Goal: Transaction & Acquisition: Book appointment/travel/reservation

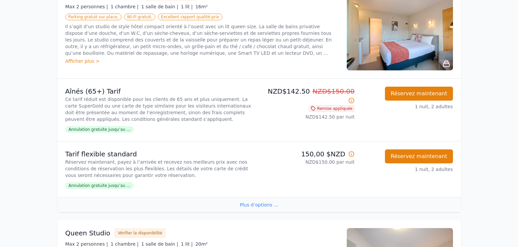
scroll to position [133, 0]
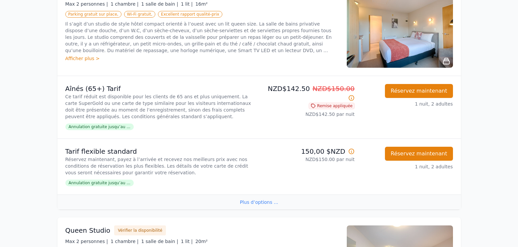
click at [121, 128] on span "Annulation gratuite jusqu’au ..." at bounding box center [99, 126] width 68 height 7
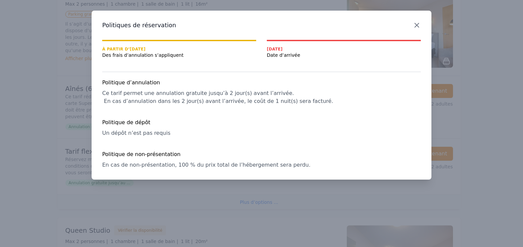
click at [415, 25] on icon "button" at bounding box center [417, 25] width 8 height 8
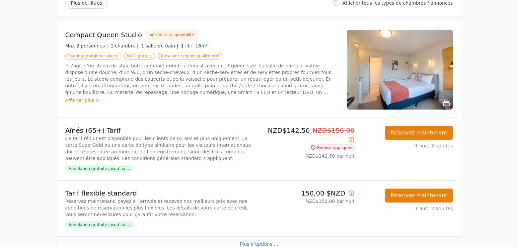
scroll to position [166, 0]
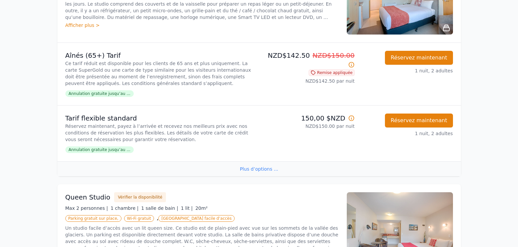
click at [114, 150] on span "Annulation gratuite jusqu’au ..." at bounding box center [99, 149] width 68 height 7
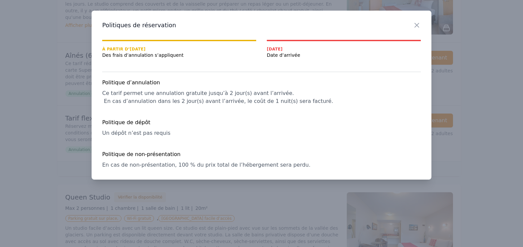
click at [278, 54] on span "Date d’arrivée" at bounding box center [344, 55] width 154 height 7
click at [416, 25] on icon "button" at bounding box center [417, 25] width 8 height 8
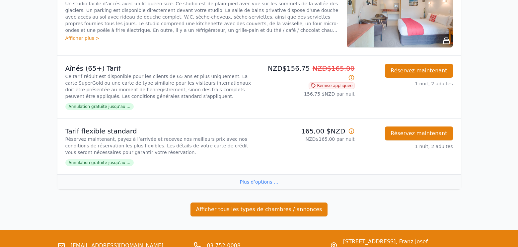
scroll to position [451, 0]
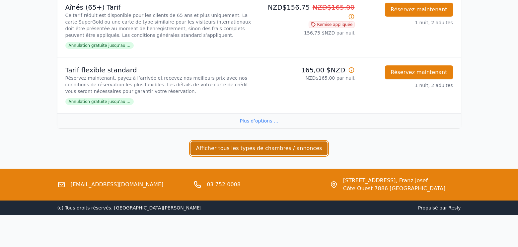
click at [264, 150] on button "Afficher tous les types de chambres / annonces" at bounding box center [258, 148] width 137 height 14
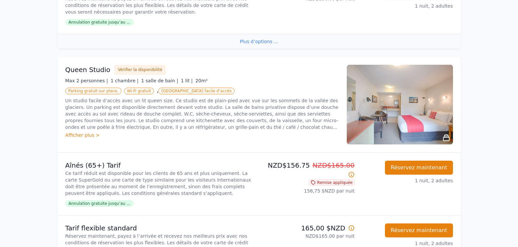
scroll to position [285, 0]
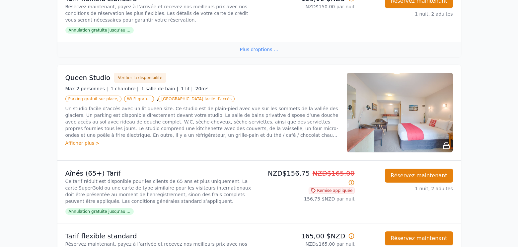
click at [86, 142] on div "Afficher plus >" at bounding box center [201, 143] width 273 height 7
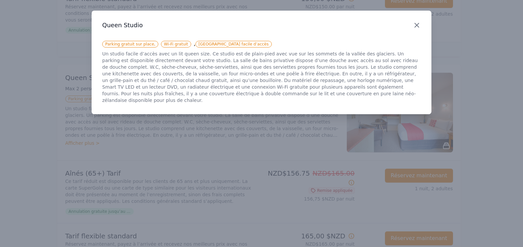
click at [418, 26] on icon "button" at bounding box center [417, 25] width 4 height 4
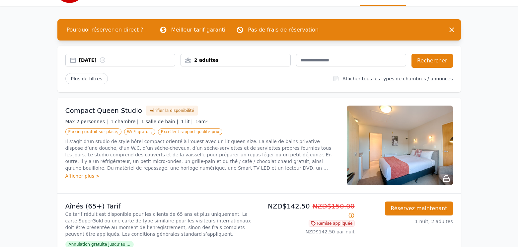
scroll to position [0, 0]
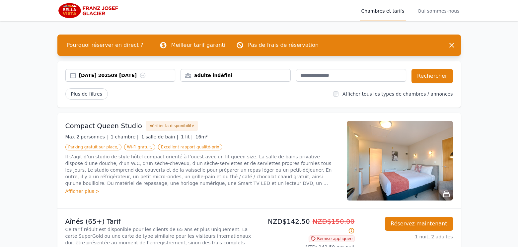
click at [139, 76] on icon at bounding box center [142, 75] width 7 height 7
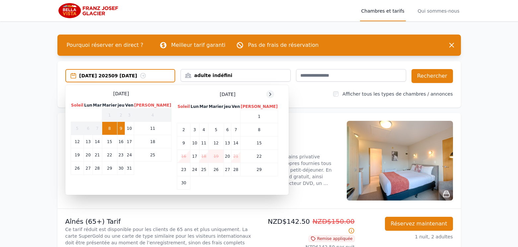
click at [267, 96] on icon at bounding box center [269, 94] width 5 height 5
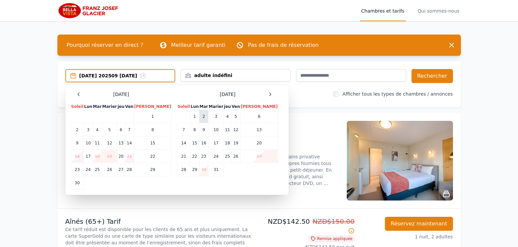
click at [199, 115] on td "2" at bounding box center [203, 116] width 9 height 13
click at [225, 116] on td "4" at bounding box center [228, 116] width 8 height 13
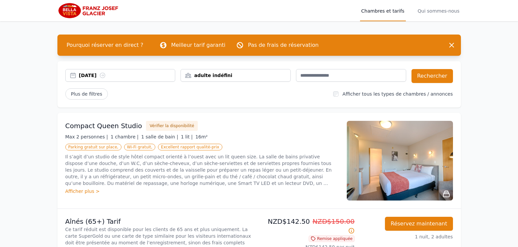
click at [263, 77] on div "adulte indéfini" at bounding box center [235, 75] width 109 height 7
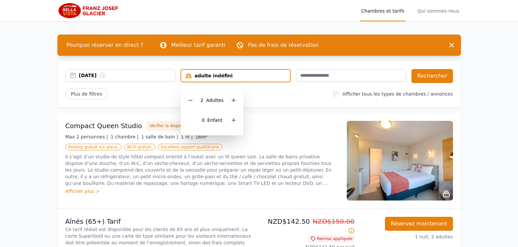
click at [217, 101] on span "Adultes" at bounding box center [214, 100] width 17 height 5
click at [273, 93] on div "Plus de filtres" at bounding box center [196, 93] width 263 height 11
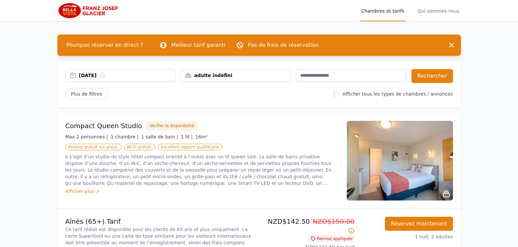
click at [248, 78] on div "adulte indéfini" at bounding box center [235, 75] width 109 height 7
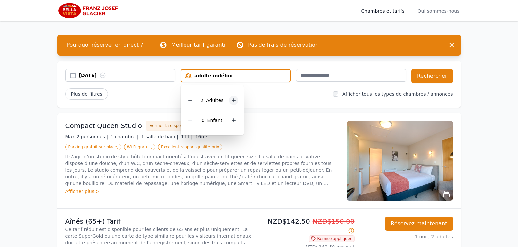
click at [233, 100] on icon at bounding box center [234, 101] width 4 height 4
click at [190, 100] on icon at bounding box center [191, 100] width 4 height 0
click at [281, 96] on div "Plus de filtres" at bounding box center [196, 93] width 263 height 11
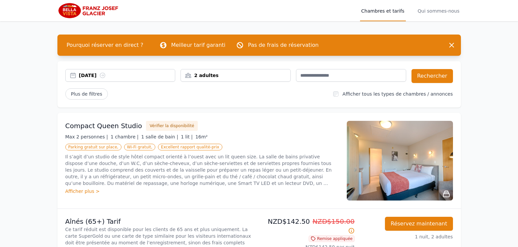
click at [106, 76] on icon at bounding box center [102, 75] width 7 height 7
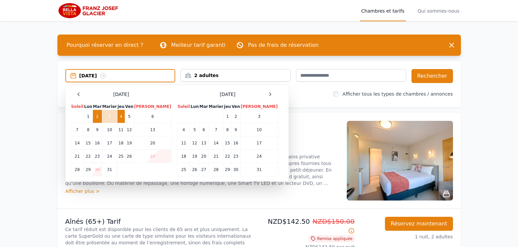
click at [125, 115] on td "4" at bounding box center [121, 116] width 8 height 13
click at [102, 118] on td "2" at bounding box center [97, 116] width 9 height 13
drag, startPoint x: 103, startPoint y: 118, endPoint x: 44, endPoint y: 82, distance: 69.2
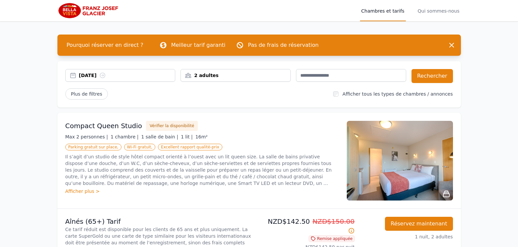
click at [73, 76] on div "[DATE]" at bounding box center [120, 75] width 109 height 7
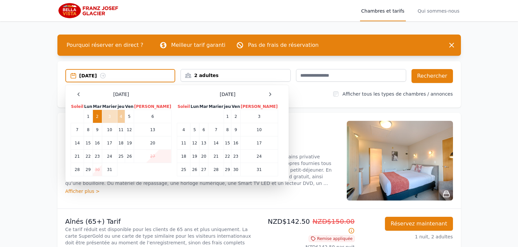
click at [125, 118] on td "4" at bounding box center [121, 116] width 8 height 13
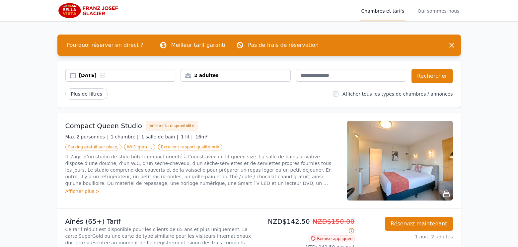
click at [106, 77] on icon at bounding box center [102, 75] width 7 height 7
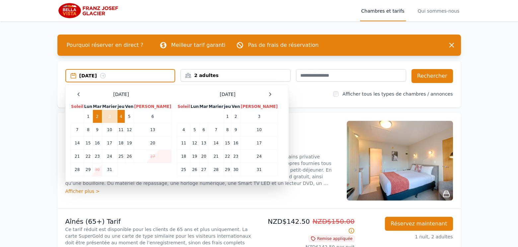
click at [135, 76] on div "[DATE]" at bounding box center [127, 75] width 96 height 7
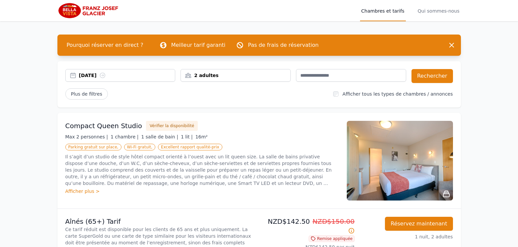
click at [135, 76] on div "[DATE]" at bounding box center [127, 75] width 96 height 7
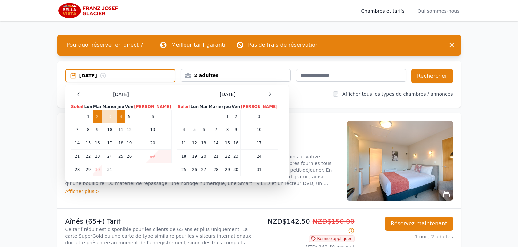
click at [125, 118] on td "4" at bounding box center [121, 116] width 8 height 13
click at [102, 114] on td "2" at bounding box center [97, 116] width 9 height 13
click at [114, 116] on td "3" at bounding box center [109, 116] width 15 height 13
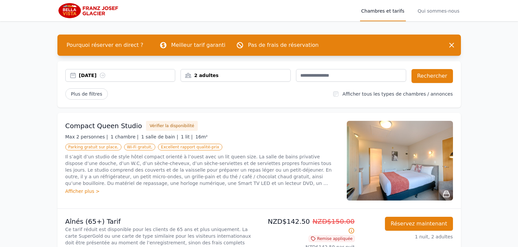
click at [89, 79] on div "[DATE]" at bounding box center [120, 75] width 110 height 13
click at [165, 76] on div "08 oct. 202509 oct. 2025" at bounding box center [127, 75] width 96 height 7
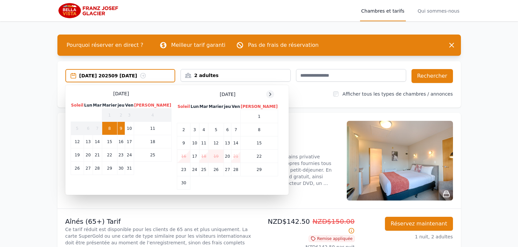
click at [269, 95] on icon at bounding box center [270, 94] width 2 height 3
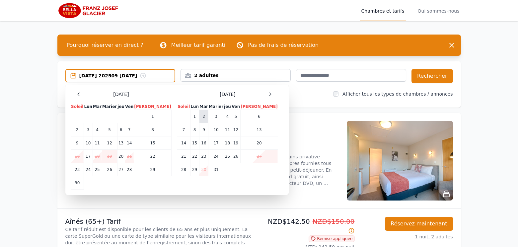
click at [200, 118] on td "2" at bounding box center [203, 116] width 9 height 13
click at [224, 117] on td "4" at bounding box center [228, 116] width 8 height 13
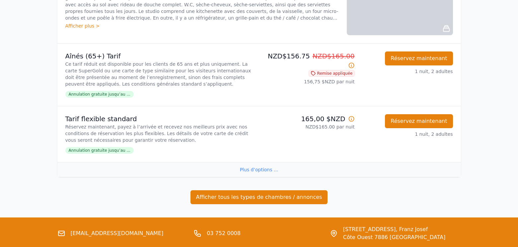
scroll to position [431, 0]
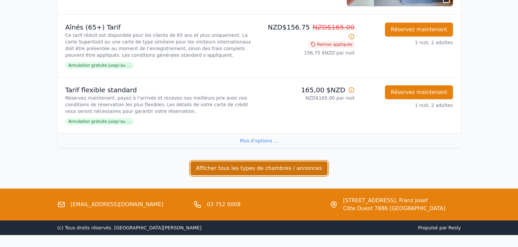
click at [252, 166] on button "Afficher tous les types de chambres / annonces" at bounding box center [258, 168] width 137 height 14
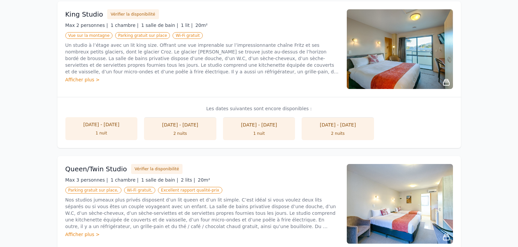
scroll to position [730, 0]
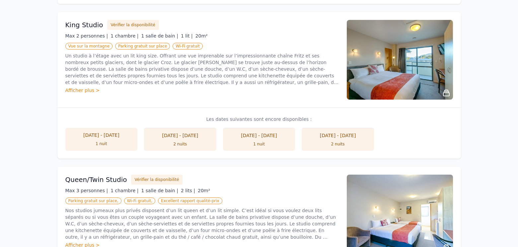
click at [87, 91] on div "Afficher plus >" at bounding box center [201, 90] width 273 height 7
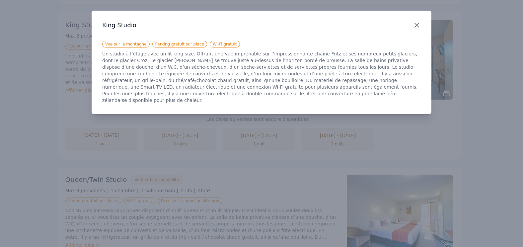
click at [416, 26] on icon "button" at bounding box center [417, 25] width 4 height 4
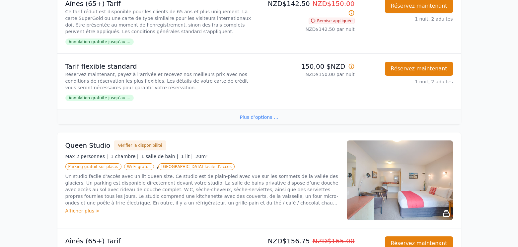
scroll to position [299, 0]
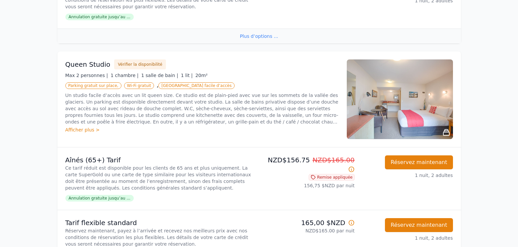
click at [89, 129] on div "Afficher plus >" at bounding box center [201, 129] width 273 height 7
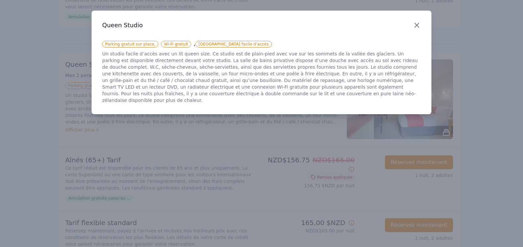
click at [418, 26] on icon "button" at bounding box center [417, 25] width 4 height 4
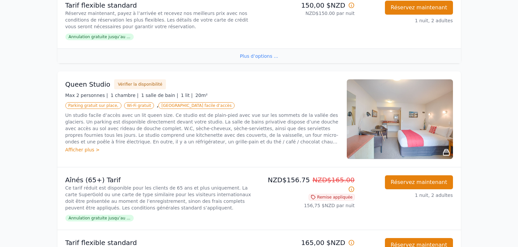
scroll to position [265, 0]
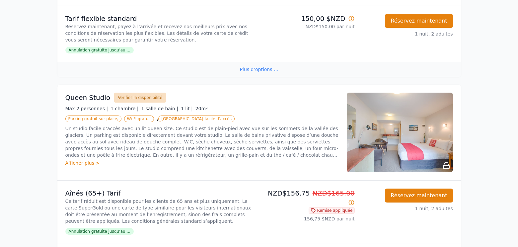
click at [132, 99] on button "Vérifier la disponibilité" at bounding box center [140, 98] width 52 height 10
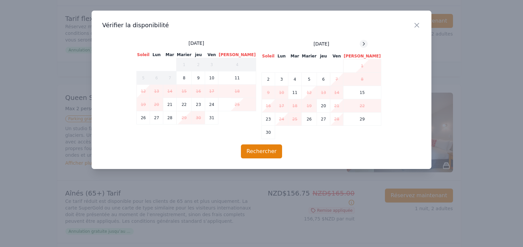
click at [360, 47] on div at bounding box center [364, 44] width 8 height 8
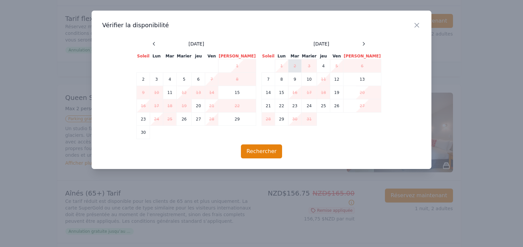
click at [296, 68] on td "2" at bounding box center [294, 65] width 13 height 13
click at [308, 67] on td "3" at bounding box center [309, 65] width 15 height 13
click at [319, 67] on td "4" at bounding box center [323, 65] width 13 height 13
click at [418, 26] on icon "button" at bounding box center [417, 25] width 8 height 8
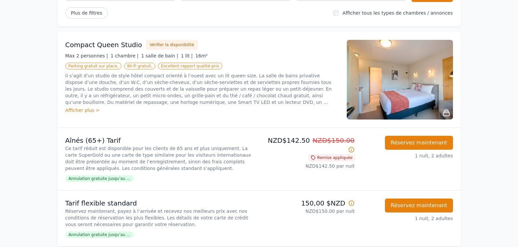
scroll to position [66, 0]
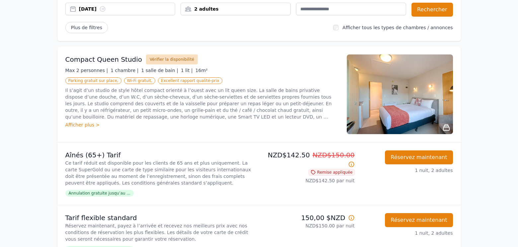
click at [171, 60] on button "Vérifier la disponibilité" at bounding box center [172, 59] width 52 height 10
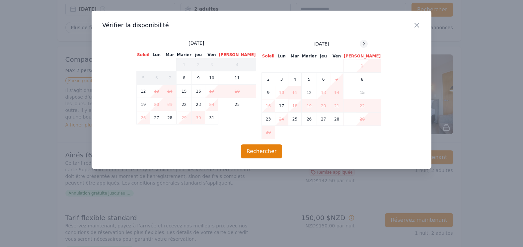
click at [361, 44] on icon at bounding box center [363, 43] width 5 height 5
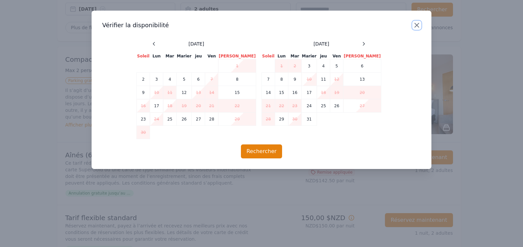
click at [416, 25] on icon "button" at bounding box center [417, 25] width 4 height 4
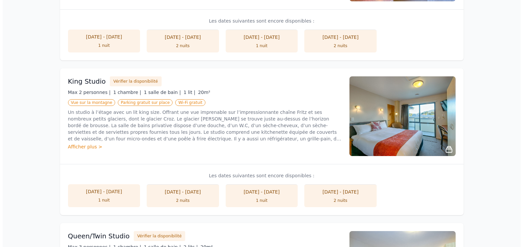
scroll to position [697, 0]
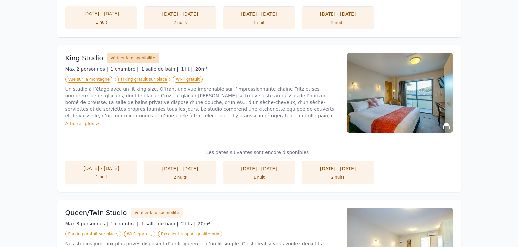
click at [140, 59] on button "Vérifier la disponibilité" at bounding box center [133, 58] width 52 height 10
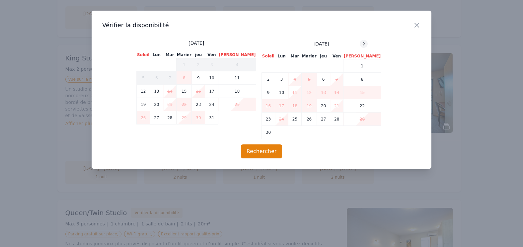
click at [361, 43] on icon at bounding box center [363, 43] width 5 height 5
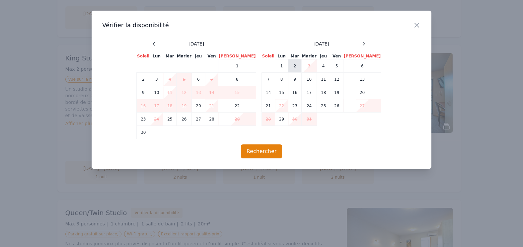
click at [297, 66] on td "2" at bounding box center [294, 65] width 13 height 13
click at [319, 66] on td "4" at bounding box center [323, 65] width 13 height 13
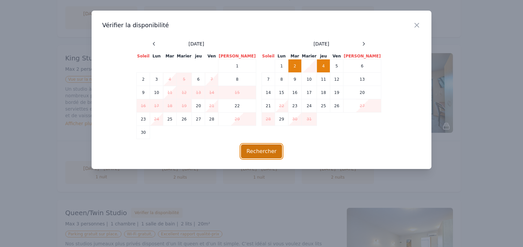
click at [259, 150] on button "Rechercher" at bounding box center [261, 151] width 41 height 14
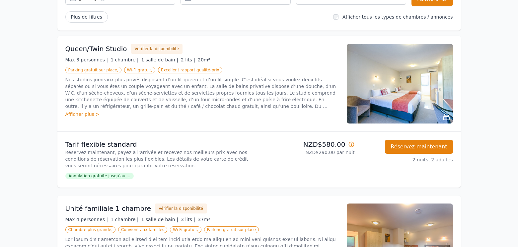
scroll to position [66, 0]
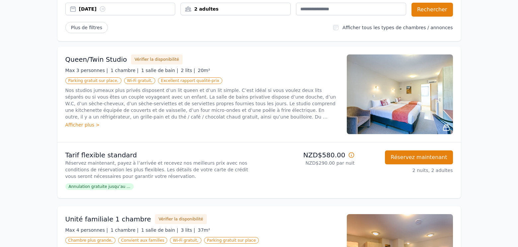
click at [86, 124] on div "Afficher plus >" at bounding box center [201, 124] width 273 height 7
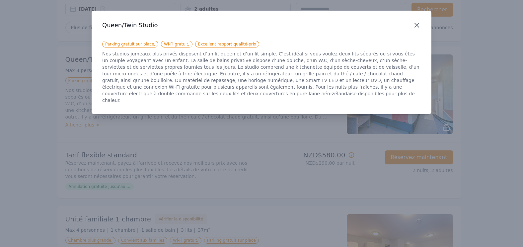
click at [417, 24] on icon "button" at bounding box center [417, 25] width 8 height 8
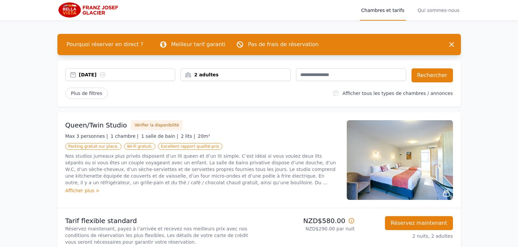
scroll to position [0, 0]
